Goal: Communication & Community: Ask a question

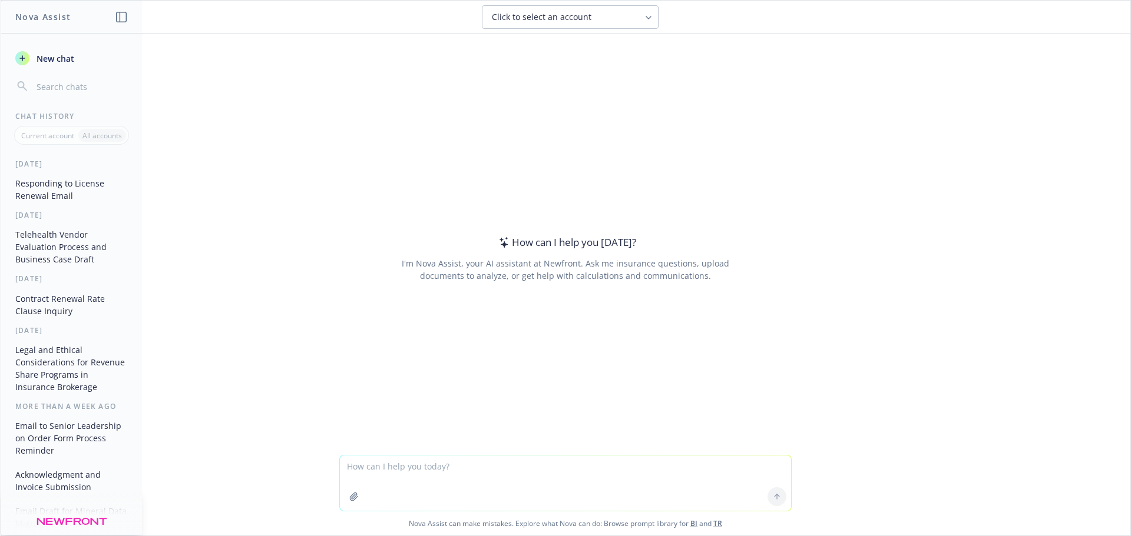
click at [532, 17] on span "Click to select an account" at bounding box center [542, 17] width 100 height 12
click at [370, 70] on div "How can I help you [DATE]? I'm Nova Assist, your AI assistant at Newfront. Ask …" at bounding box center [565, 245] width 1129 height 422
click at [443, 467] on textarea at bounding box center [565, 483] width 451 height 55
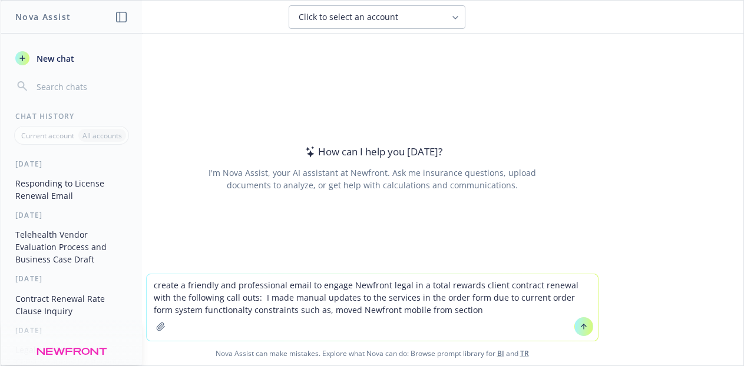
click at [470, 312] on textarea "create a friendly and professional email to engage Newfront legal in a total re…" at bounding box center [372, 307] width 451 height 67
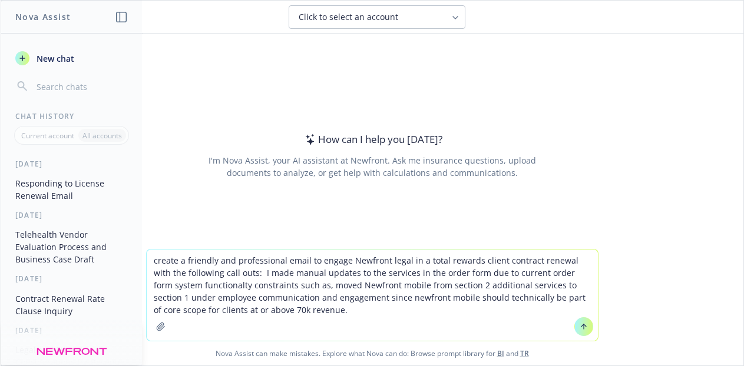
click at [296, 313] on textarea "create a friendly and professional email to engage Newfront legal in a total re…" at bounding box center [372, 295] width 451 height 91
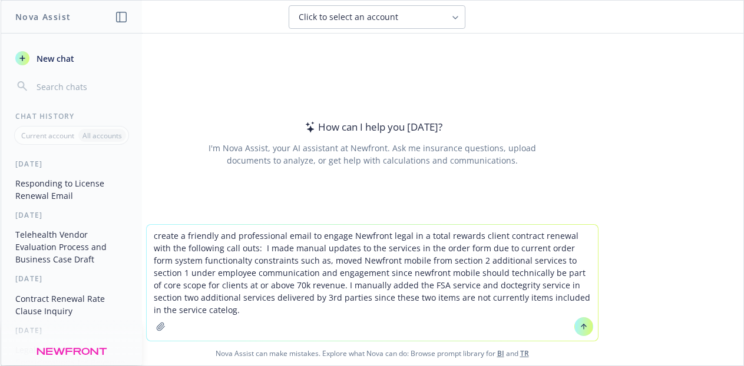
drag, startPoint x: 170, startPoint y: 313, endPoint x: 158, endPoint y: 285, distance: 30.4
click at [158, 283] on textarea "create a friendly and professional email to engage Newfront legal in a total re…" at bounding box center [372, 283] width 451 height 116
drag, startPoint x: 208, startPoint y: 254, endPoint x: 193, endPoint y: 259, distance: 15.6
click at [193, 259] on textarea "create a friendly and professional email to engage Newfront legal in a total re…" at bounding box center [372, 283] width 451 height 116
click at [201, 313] on textarea "create a friendly and professional email to engage Newfront legal in a total re…" at bounding box center [372, 283] width 451 height 116
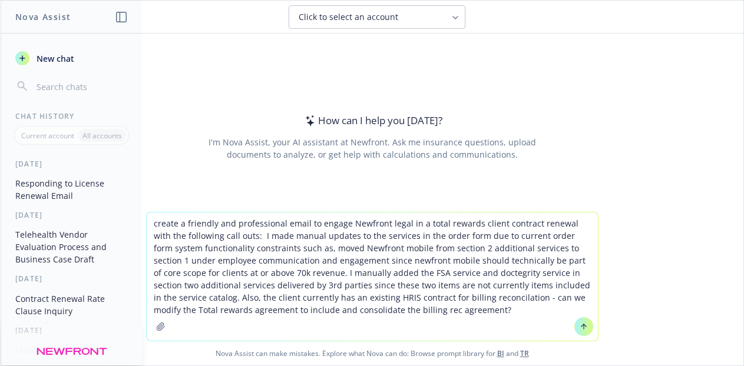
paste textarea "he TR agreement is up for renewal and i was thinking it may be a good time to c…"
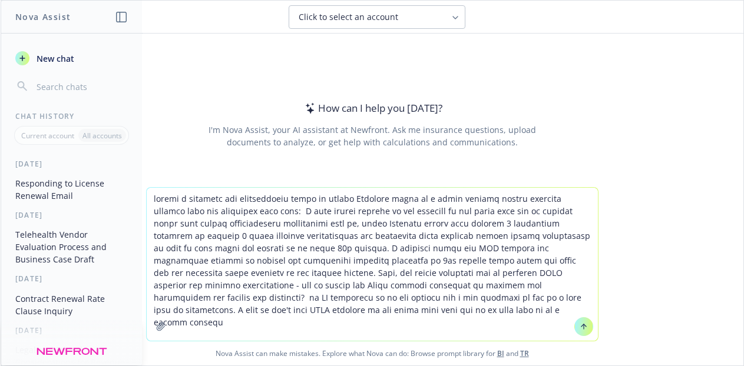
click at [431, 281] on textarea at bounding box center [372, 264] width 451 height 153
click at [313, 312] on textarea at bounding box center [372, 264] width 451 height 153
click at [236, 212] on textarea at bounding box center [372, 264] width 451 height 153
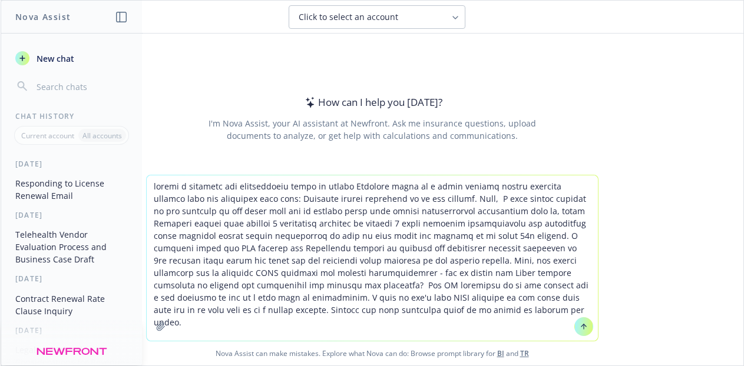
click at [213, 187] on textarea at bounding box center [372, 257] width 451 height 165
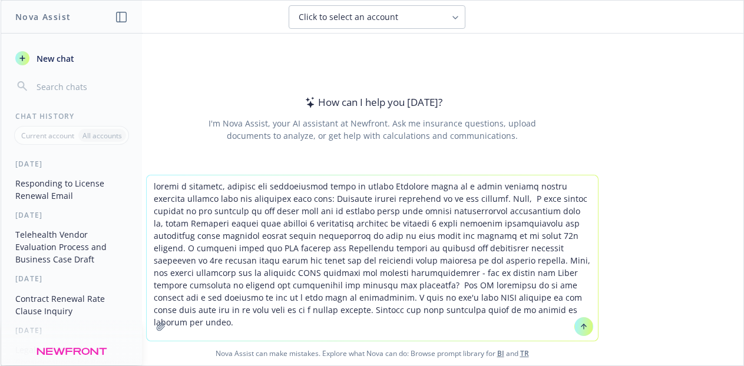
type textarea "create a friendly, concise, and professional email to engage Newfront legal in …"
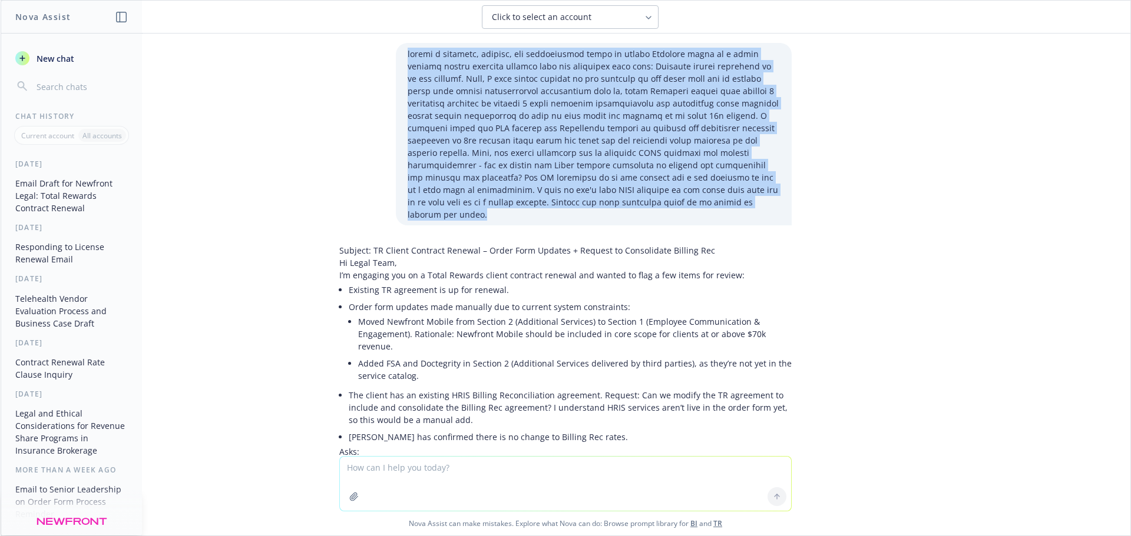
drag, startPoint x: 400, startPoint y: 58, endPoint x: 602, endPoint y: 209, distance: 251.9
click at [602, 209] on div at bounding box center [594, 134] width 396 height 183
copy p "create a friendly, concise, and professional email to engage Newfront legal in …"
